Goal: Find specific page/section: Find specific page/section

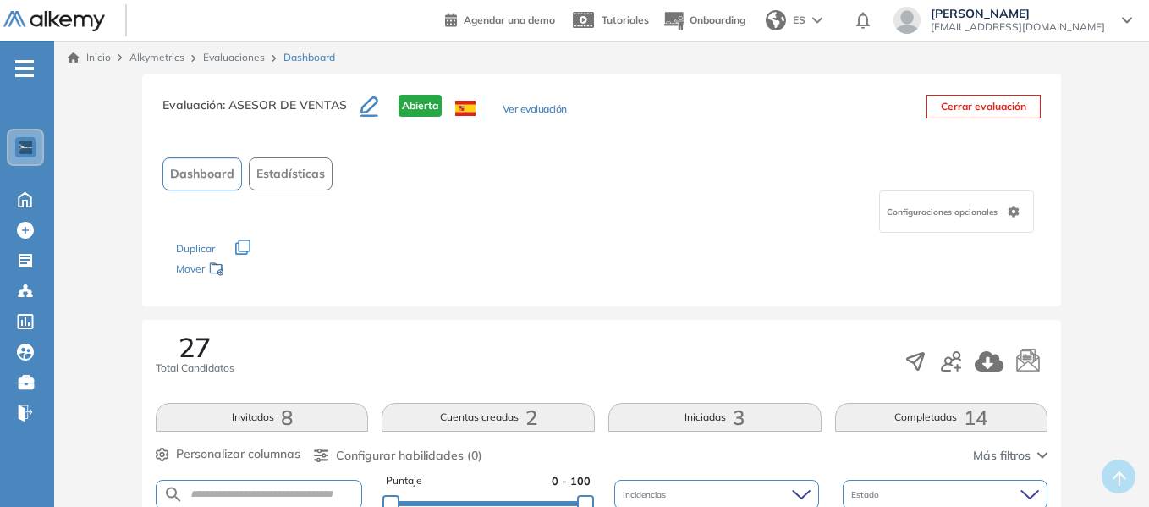
drag, startPoint x: 1084, startPoint y: 162, endPoint x: 1078, endPoint y: 155, distance: 9.0
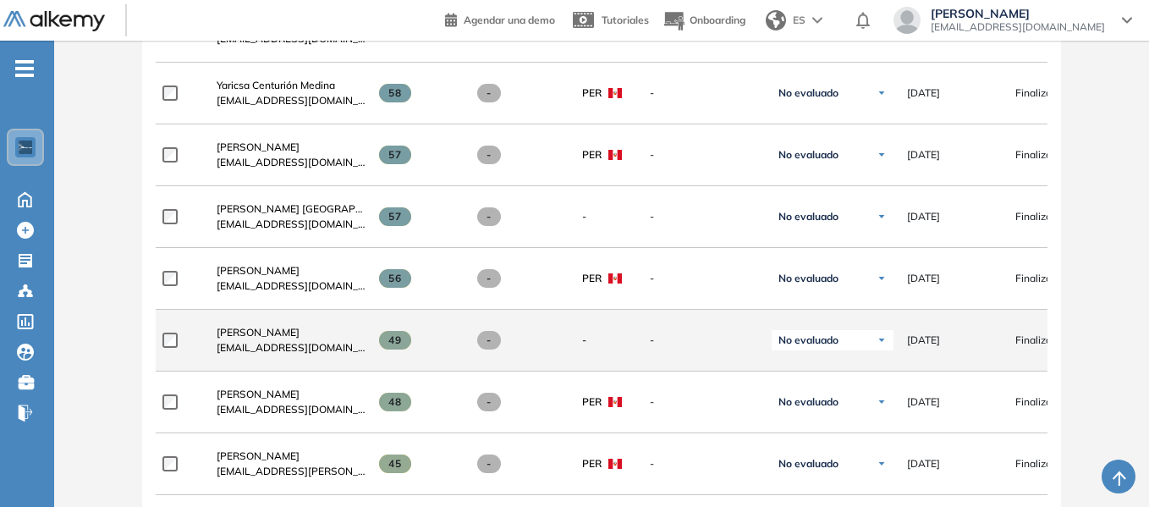
scroll to position [966, 0]
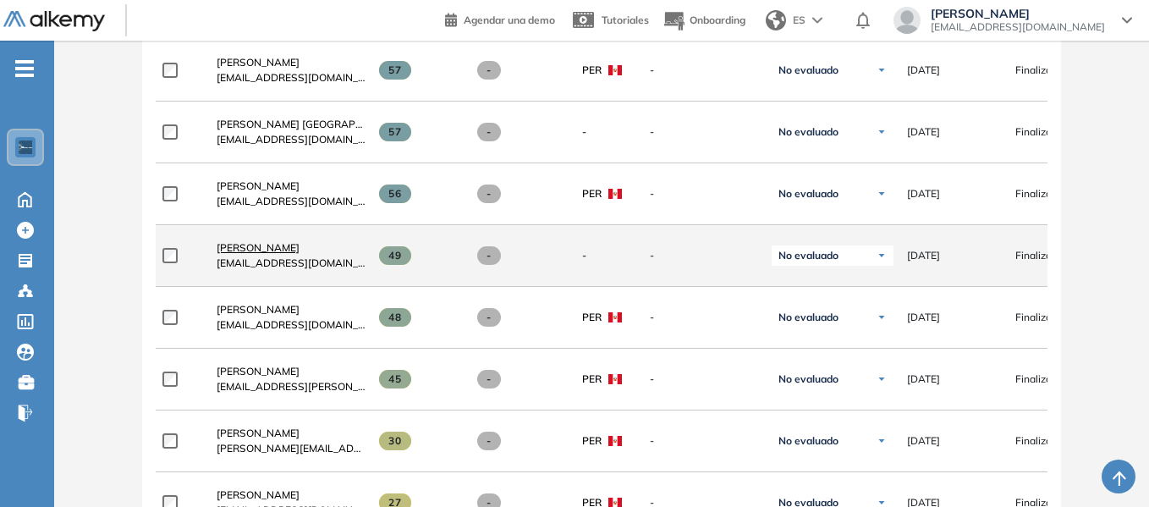
click at [267, 254] on span "Cesar Bazalar" at bounding box center [258, 247] width 83 height 13
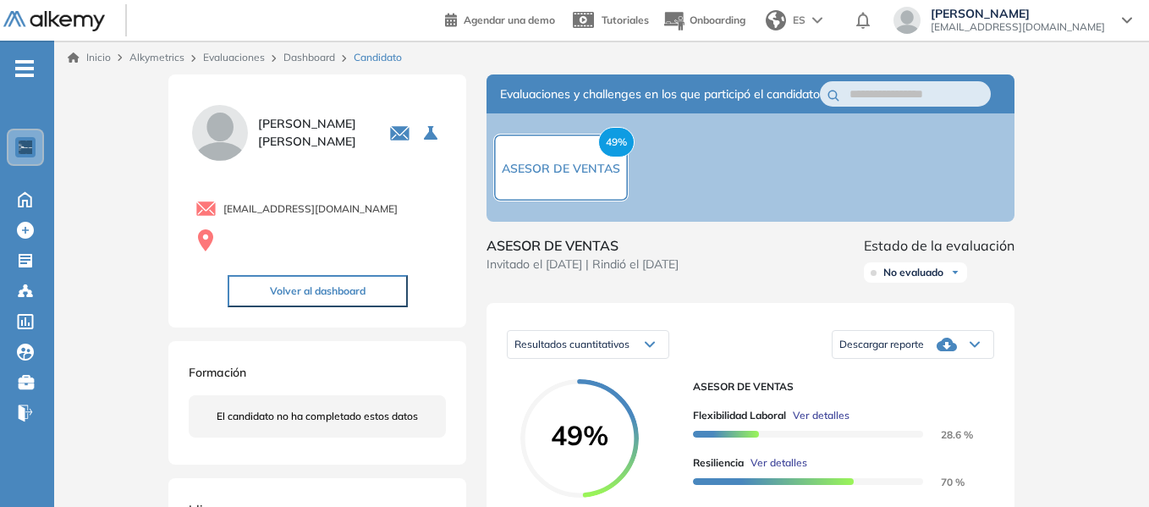
click at [307, 52] on link "Dashboard" at bounding box center [309, 57] width 52 height 13
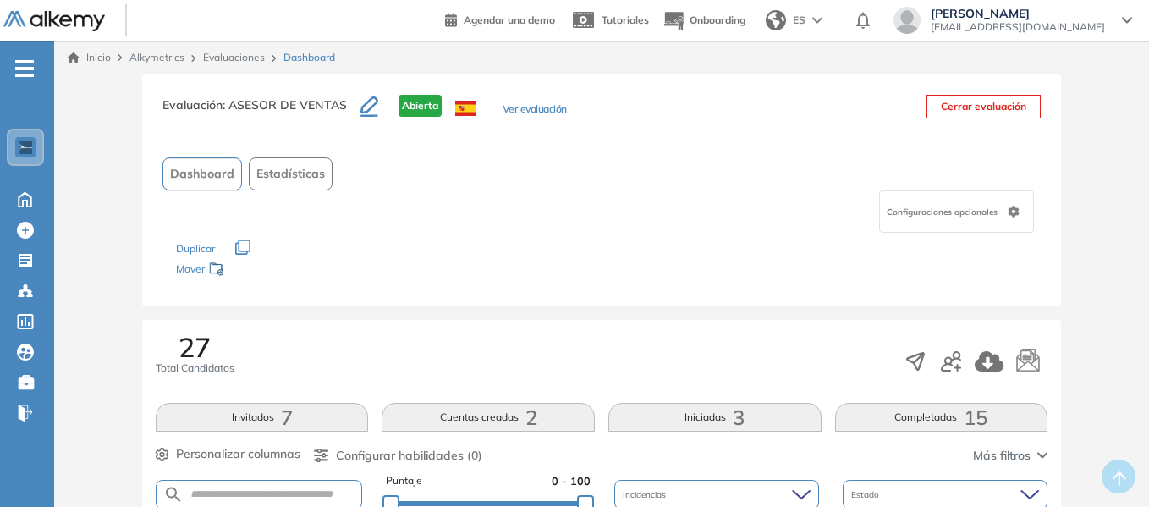
click at [711, 170] on div "Dashboard Estadísticas" at bounding box center [601, 173] width 878 height 33
click at [794, 156] on div "Evaluación : ASESOR DE VENTAS Abierta Ver evaluación Cerrar evaluación Dashboar…" at bounding box center [601, 190] width 919 height 232
